Goal: Navigation & Orientation: Find specific page/section

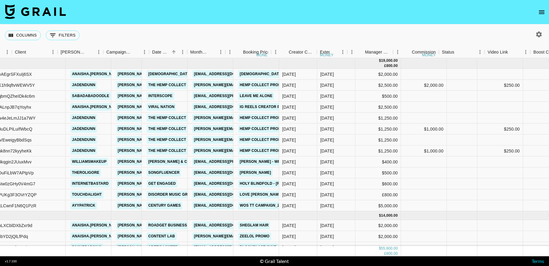
scroll to position [0, 191]
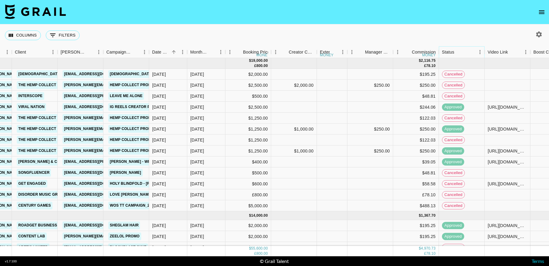
click at [478, 52] on icon "Menu" at bounding box center [480, 52] width 6 height 6
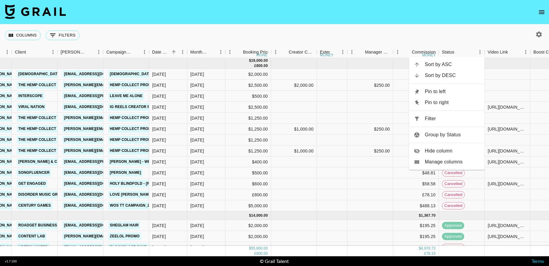
click at [425, 117] on span "Filter" at bounding box center [452, 118] width 55 height 7
select select "status"
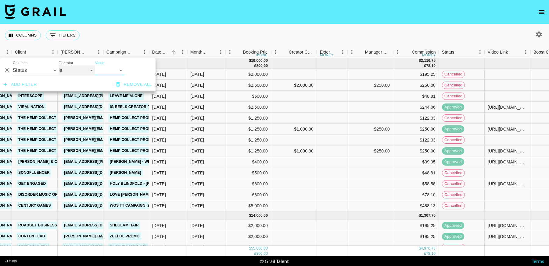
click at [84, 69] on select "is is not is any of is not any of" at bounding box center [77, 71] width 37 height 10
select select "not"
click at [59, 66] on select "is is not is any of is not any of" at bounding box center [77, 71] width 37 height 10
click at [117, 70] on select "confirmed declined draft posted approved cancelled badDebt" at bounding box center [109, 71] width 29 height 10
select select "cancelled"
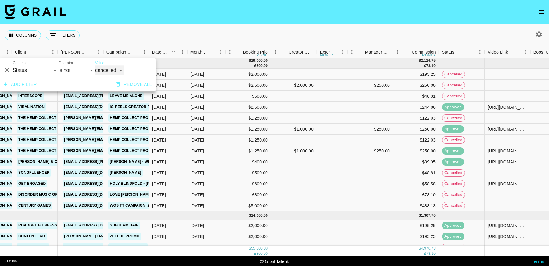
click at [95, 66] on select "confirmed declined draft posted approved cancelled badDebt" at bounding box center [109, 71] width 29 height 10
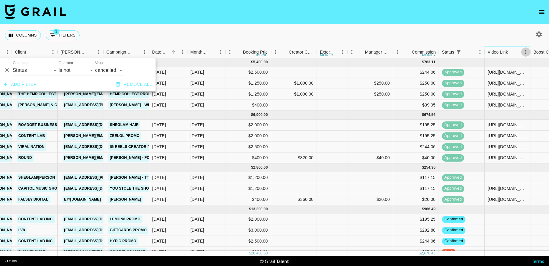
click at [526, 52] on icon "Menu" at bounding box center [525, 52] width 6 height 6
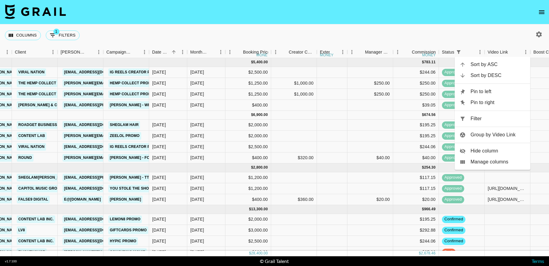
click at [480, 119] on span "Filter" at bounding box center [497, 118] width 55 height 7
select select "status"
select select "not"
select select "cancelled"
select select "videoLink"
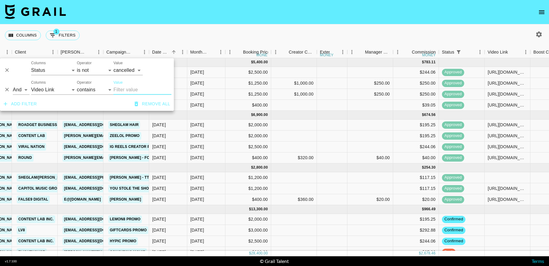
click at [93, 84] on div "Operator contains equals starts with ends with is empty is not empty is any of" at bounding box center [95, 87] width 37 height 15
click at [92, 89] on select "contains equals starts with ends with is empty is not empty is any of" at bounding box center [95, 90] width 37 height 10
click at [77, 85] on select "contains equals starts with ends with is empty is not empty is any of" at bounding box center [95, 90] width 37 height 10
click at [95, 90] on select "contains equals starts with ends with is empty is not empty is any of" at bounding box center [95, 90] width 37 height 10
select select "isEmpty"
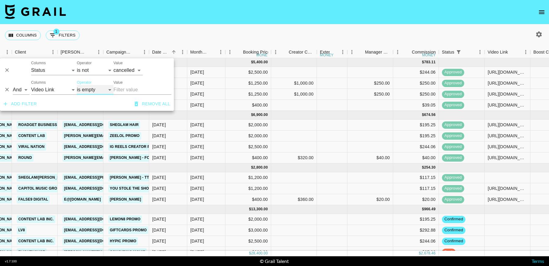
click at [77, 85] on select "contains equals starts with ends with is empty is not empty is any of" at bounding box center [95, 90] width 37 height 10
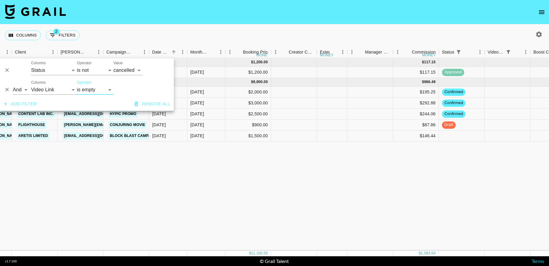
click at [435, 175] on div "Aug '25 ( 1 ) $ 1,200.00 $ 117.15 recRB1nO3iRRiR8wX anaisha.torres hugo@grail-t…" at bounding box center [410, 154] width 1202 height 193
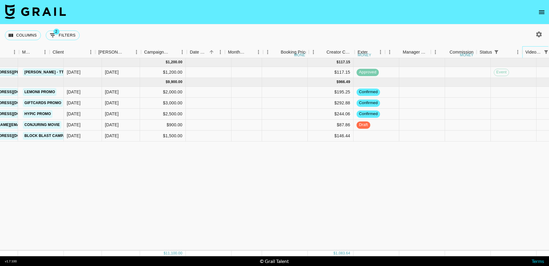
scroll to position [0, 363]
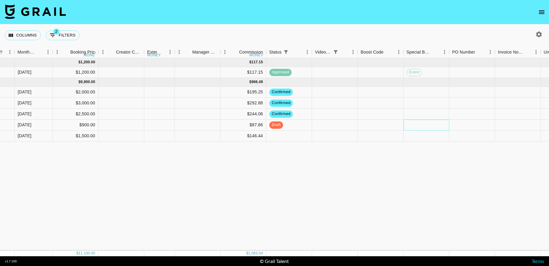
click at [418, 121] on div at bounding box center [426, 125] width 46 height 11
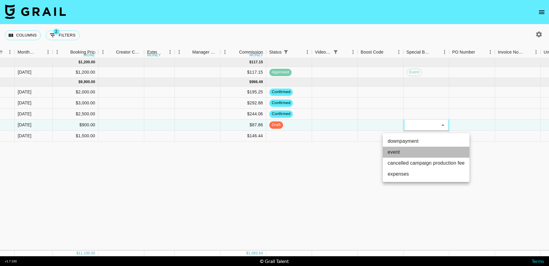
click at [413, 155] on li "event" at bounding box center [426, 152] width 87 height 11
type input "event"
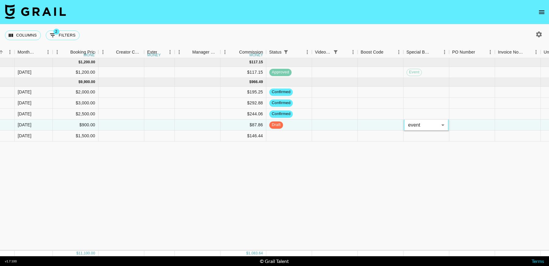
click at [394, 200] on div "Aug '25 ( 1 ) $ 1,200.00 $ 117.15 recRB1nO3iRRiR8wX anaisha.torres hugo@grail-t…" at bounding box center [238, 154] width 1202 height 193
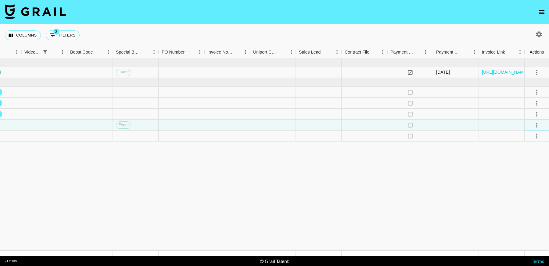
click at [534, 124] on icon "select merge strategy" at bounding box center [536, 125] width 7 height 7
click at [526, 184] on div "Approve" at bounding box center [523, 181] width 19 height 7
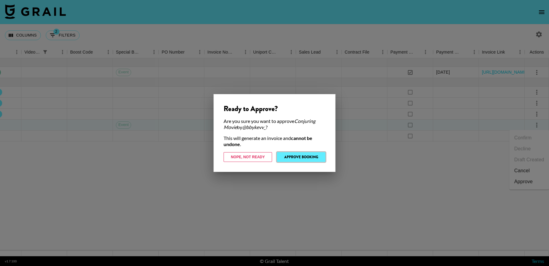
click at [288, 157] on button "Approve Booking" at bounding box center [301, 157] width 48 height 10
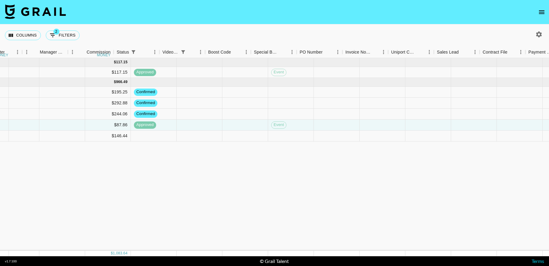
scroll to position [0, 482]
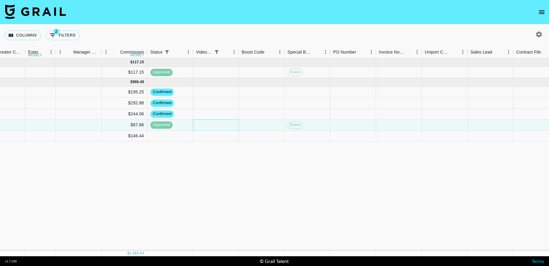
click at [211, 123] on div at bounding box center [216, 125] width 46 height 11
type input "https://www.tiktok.com/@bbykevv_/video/7547014582280178975?lang=en"
click at [305, 176] on div "Aug '25 ( 1 ) $ 1,200.00 $ 117.15 recRB1nO3iRRiR8wX anaisha.torres hugo@grail-t…" at bounding box center [119, 154] width 1202 height 193
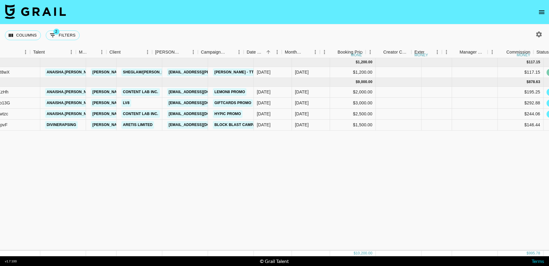
scroll to position [0, 105]
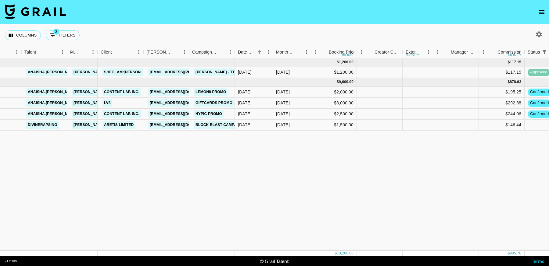
click at [539, 16] on button "open drawer" at bounding box center [541, 12] width 12 height 12
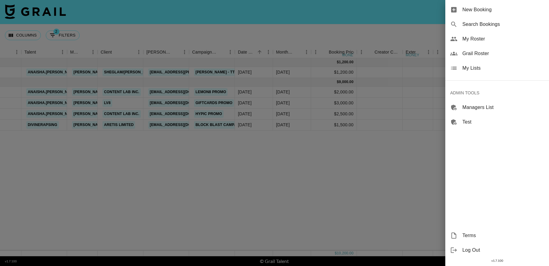
click at [496, 53] on span "Grail Roster" at bounding box center [503, 53] width 82 height 7
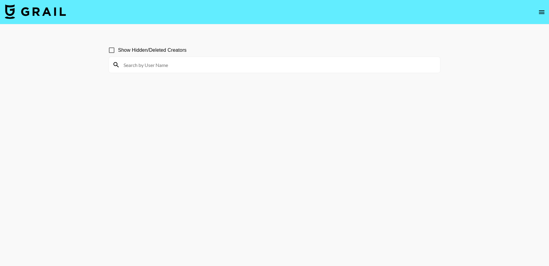
click at [211, 63] on input at bounding box center [278, 65] width 316 height 10
paste input "[PERSON_NAME].[PERSON_NAME]"
click at [180, 62] on input "[PERSON_NAME].[PERSON_NAME]" at bounding box center [278, 65] width 316 height 10
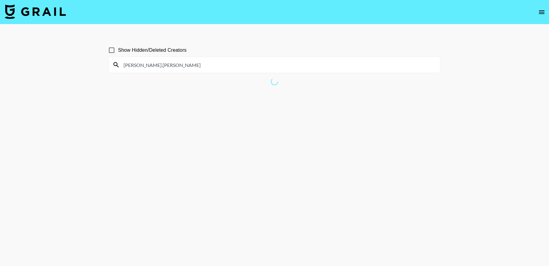
click at [190, 66] on input "[PERSON_NAME].[PERSON_NAME]" at bounding box center [278, 65] width 316 height 10
type input "nicole.dawn"
click at [202, 69] on input at bounding box center [278, 65] width 316 height 10
paste input "[PERSON_NAME].[PERSON_NAME]"
type input "[PERSON_NAME].[PERSON_NAME]"
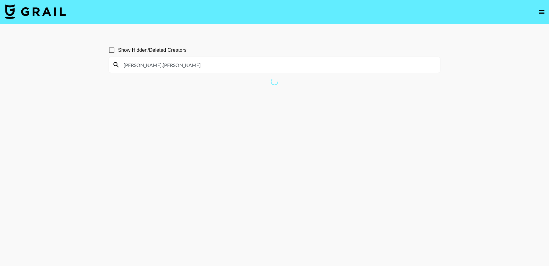
click at [113, 52] on input "Show Hidden/Deleted Creators" at bounding box center [111, 50] width 13 height 13
click at [112, 51] on input "Show Hidden/Deleted Creators" at bounding box center [111, 50] width 13 height 13
checkbox input "false"
click at [163, 63] on input "[PERSON_NAME].[PERSON_NAME]" at bounding box center [278, 65] width 316 height 10
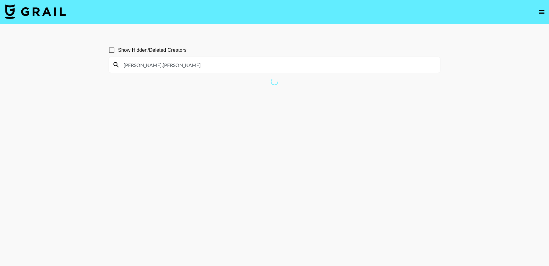
click at [163, 63] on input "[PERSON_NAME].[PERSON_NAME]" at bounding box center [278, 65] width 316 height 10
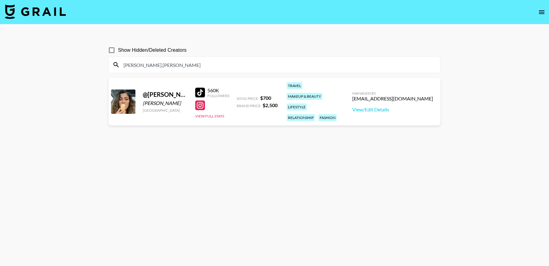
click at [160, 67] on input "[PERSON_NAME].[PERSON_NAME]" at bounding box center [278, 65] width 316 height 10
click at [158, 61] on input "[PERSON_NAME].[PERSON_NAME]" at bounding box center [278, 65] width 316 height 10
click at [158, 66] on input "[PERSON_NAME].[PERSON_NAME]" at bounding box center [278, 65] width 316 height 10
paste input "taylorjoypaul"
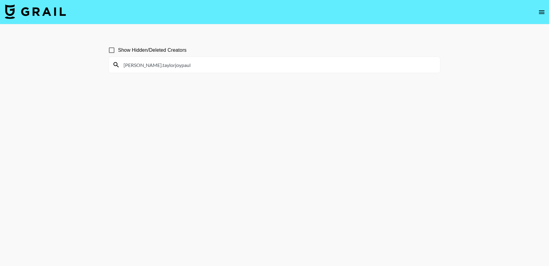
click at [158, 66] on input "[PERSON_NAME].taylorjoypaul" at bounding box center [278, 65] width 316 height 10
paste input
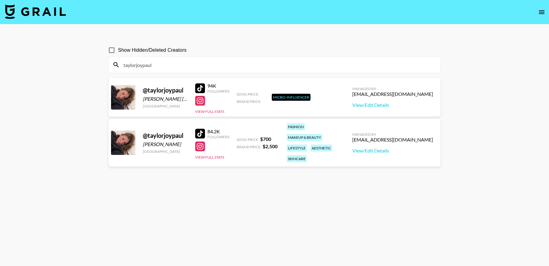
click at [192, 69] on input "taylorjoypaul" at bounding box center [278, 65] width 316 height 10
paste input "nastya.jung"
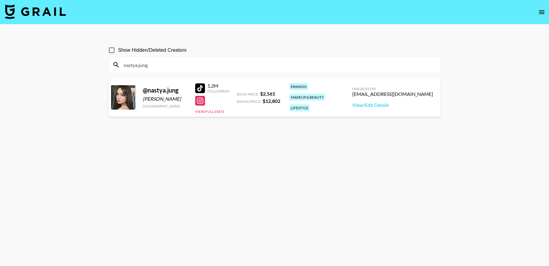
click at [169, 66] on input "nastya.jung" at bounding box center [278, 65] width 316 height 10
paste input "habibti.boushra"
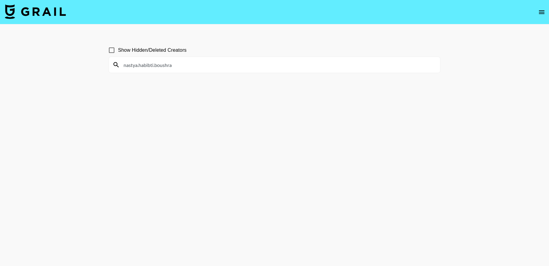
click at [169, 66] on input "nastya.habibti.boushra" at bounding box center [278, 65] width 316 height 10
paste input
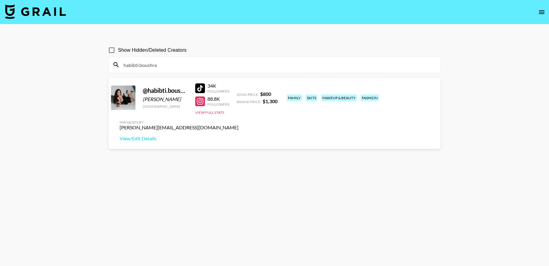
click at [322, 65] on input "habibti.boushra" at bounding box center [278, 65] width 316 height 10
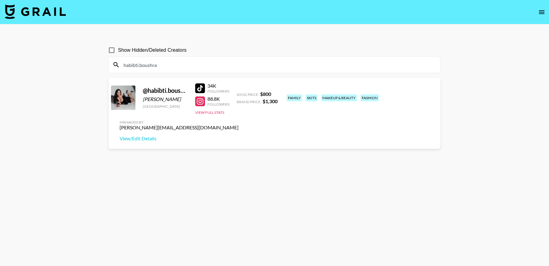
paste input "leonaitoo"
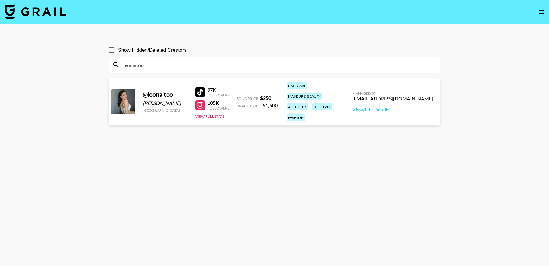
click at [162, 65] on input "leonaitoo" at bounding box center [278, 65] width 316 height 10
paste input "uanna"
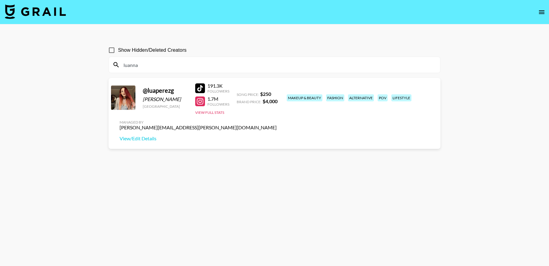
type input "luanna"
